Goal: Find specific page/section: Find specific page/section

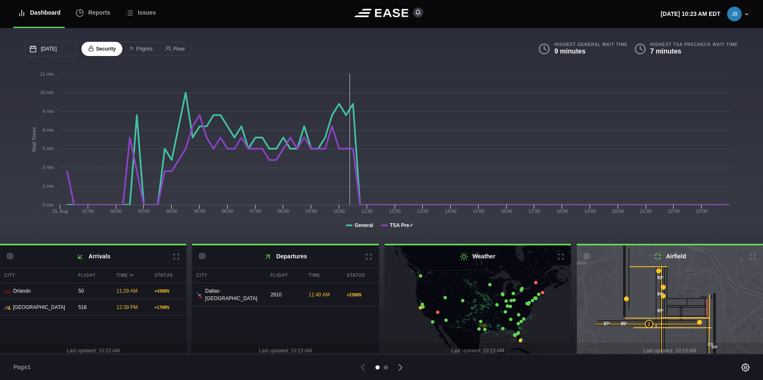
click at [386, 367] on div at bounding box center [386, 367] width 4 height 4
